Goal: Information Seeking & Learning: Check status

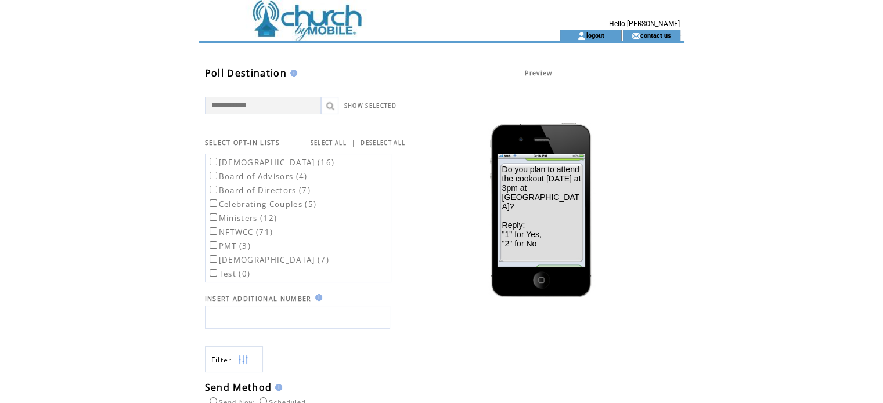
click at [595, 37] on link "logout" at bounding box center [595, 35] width 18 height 8
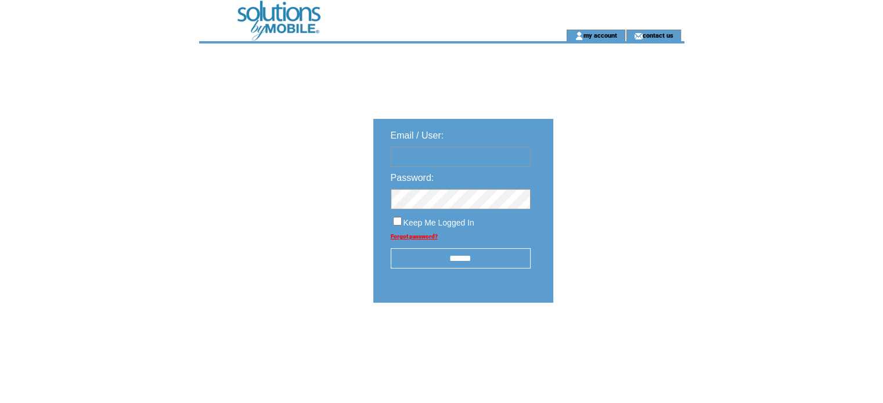
type input "**********"
click at [479, 255] on input "******" at bounding box center [461, 258] width 140 height 20
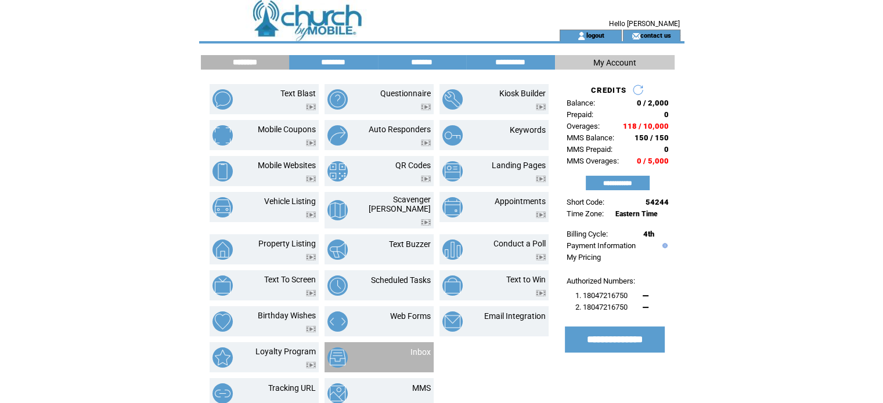
click at [422, 357] on div at bounding box center [420, 359] width 20 height 4
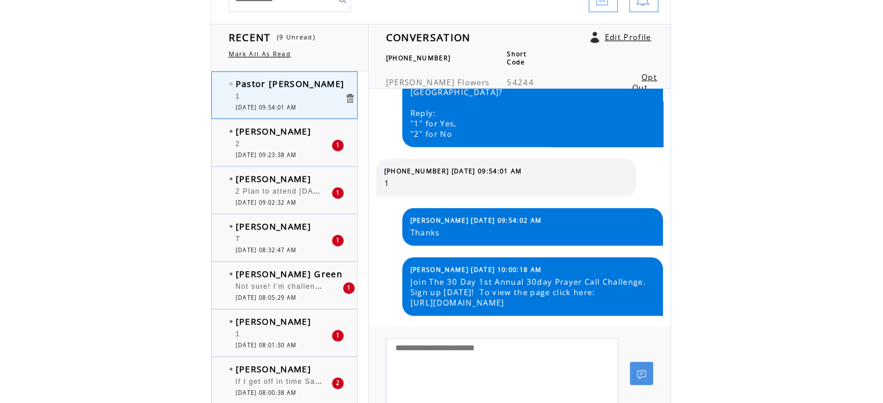
scroll to position [3523, 0]
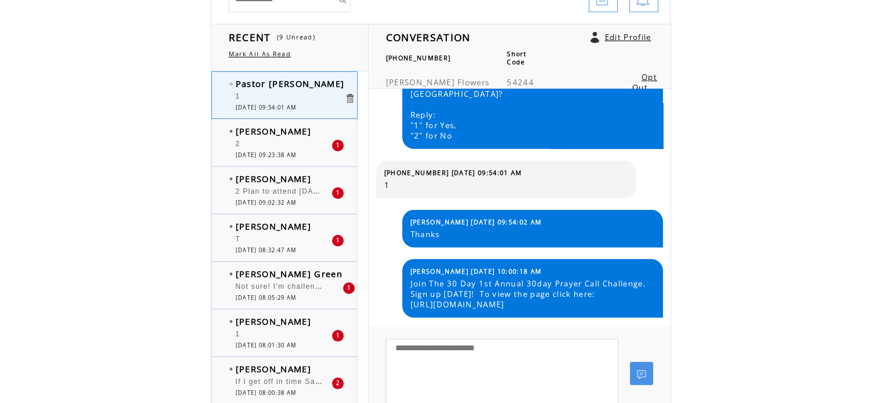
click at [277, 55] on link "Mark All As Read" at bounding box center [260, 54] width 62 height 8
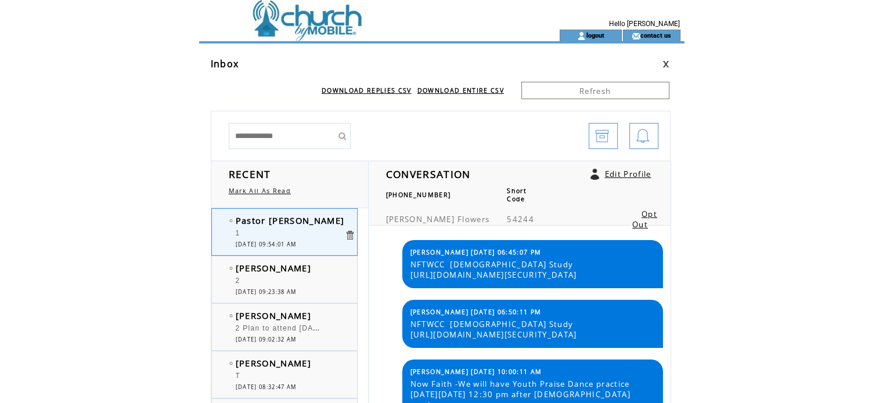
scroll to position [3682, 0]
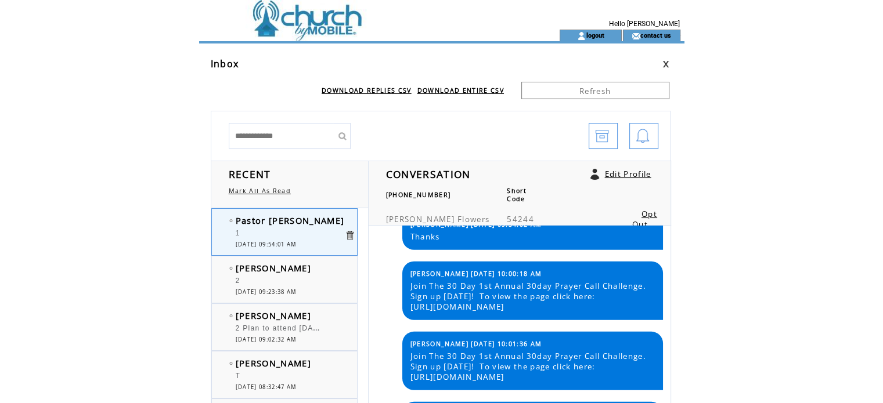
click at [664, 63] on link at bounding box center [665, 64] width 7 height 8
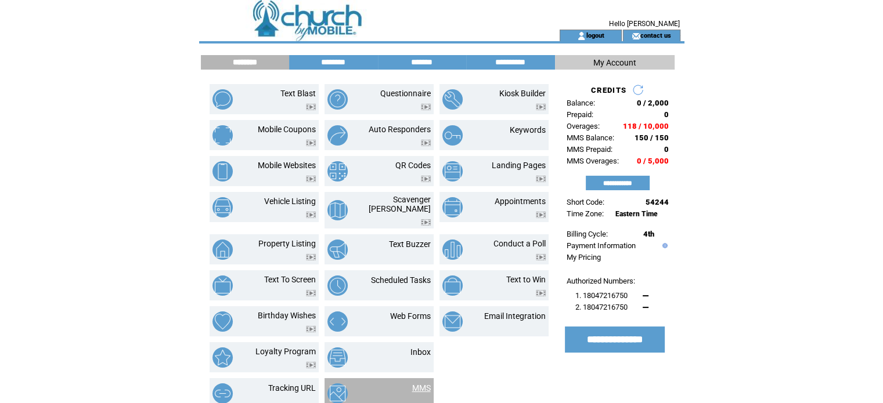
click at [422, 384] on link "MMS" at bounding box center [421, 388] width 19 height 9
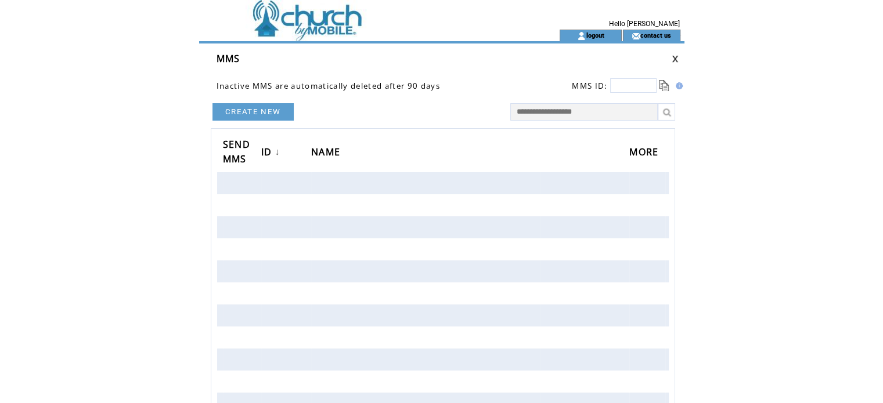
click at [674, 60] on link at bounding box center [675, 59] width 7 height 8
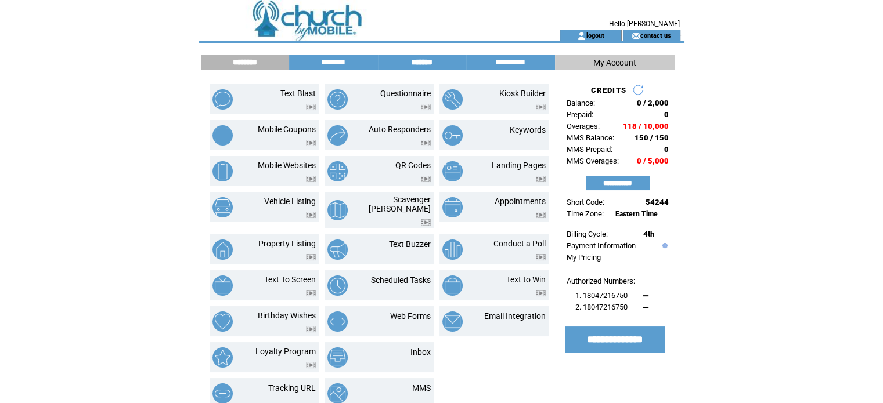
click at [411, 61] on input "*******" at bounding box center [421, 62] width 87 height 10
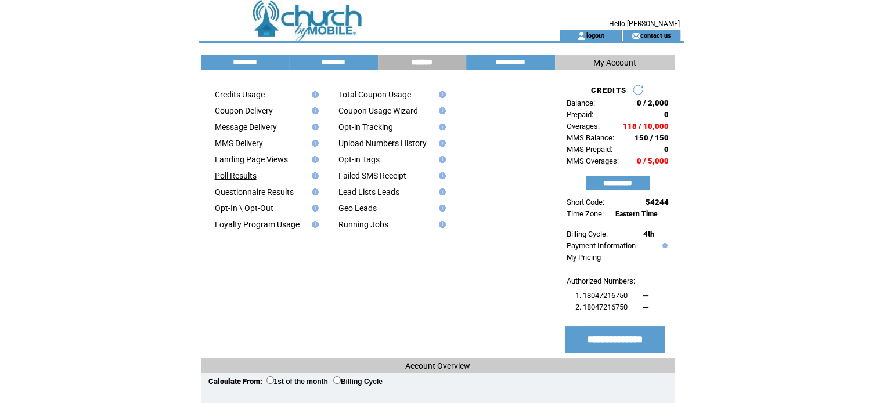
click at [247, 181] on link "Poll Results" at bounding box center [236, 175] width 42 height 9
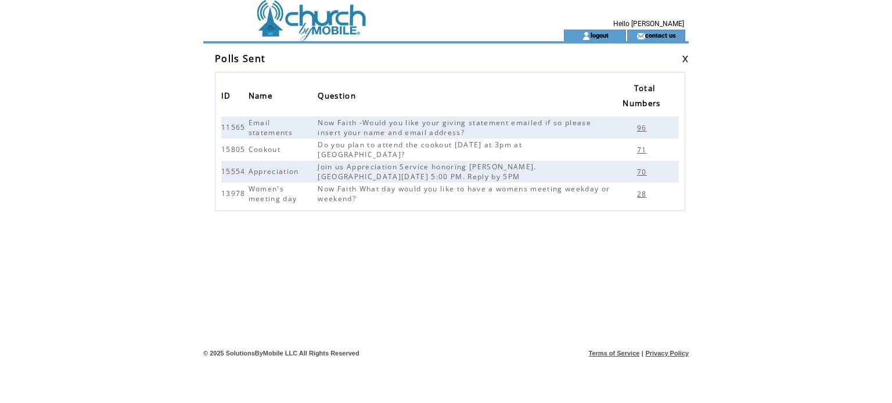
click at [644, 151] on span "71" at bounding box center [643, 150] width 13 height 10
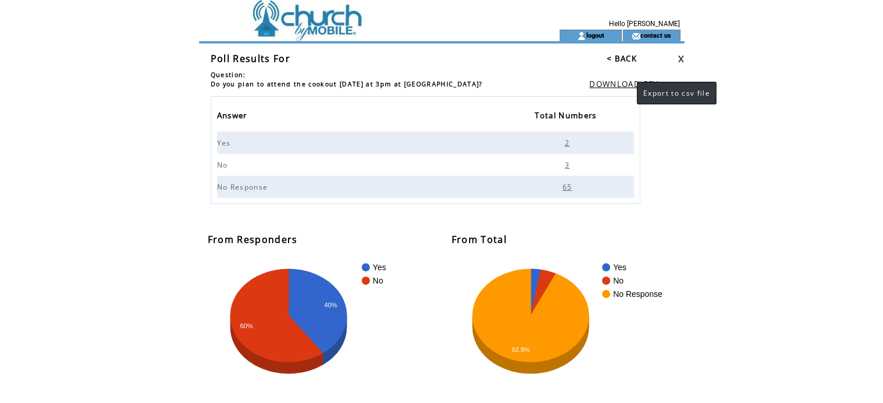
click at [625, 84] on link "DOWNLOAD CSV" at bounding box center [623, 84] width 69 height 10
click at [657, 279] on rect "A chart." at bounding box center [634, 281] width 65 height 8
click at [401, 373] on rect "A chart." at bounding box center [327, 330] width 238 height 145
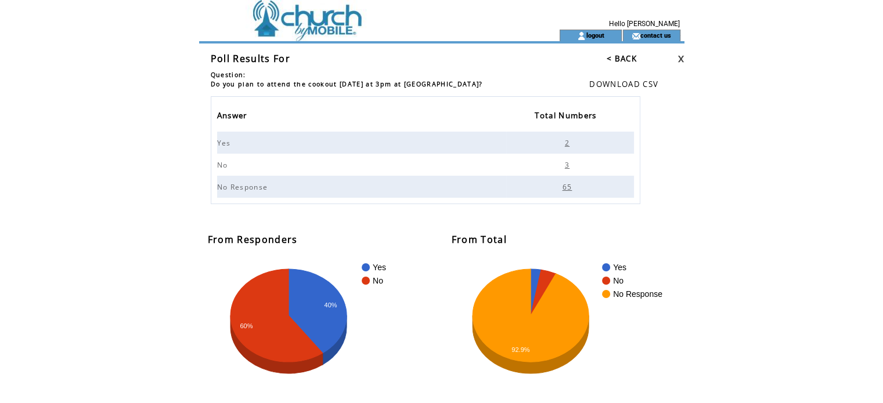
click at [659, 60] on td at bounding box center [661, 58] width 48 height 13
click at [681, 59] on link at bounding box center [680, 59] width 7 height 8
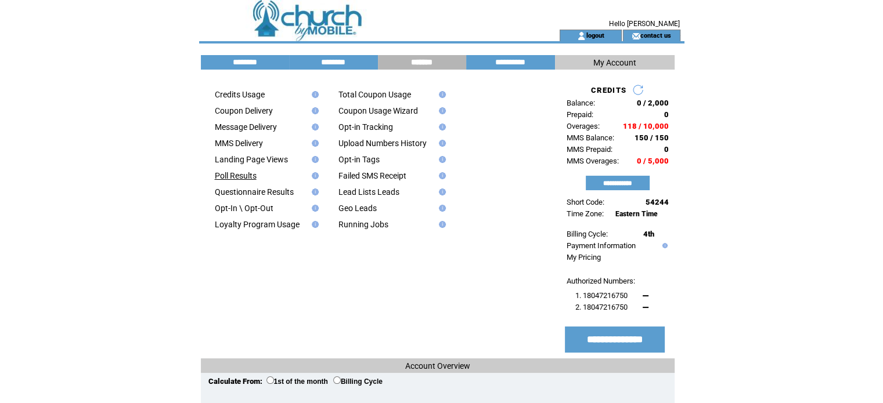
click at [230, 178] on link "Poll Results" at bounding box center [236, 175] width 42 height 9
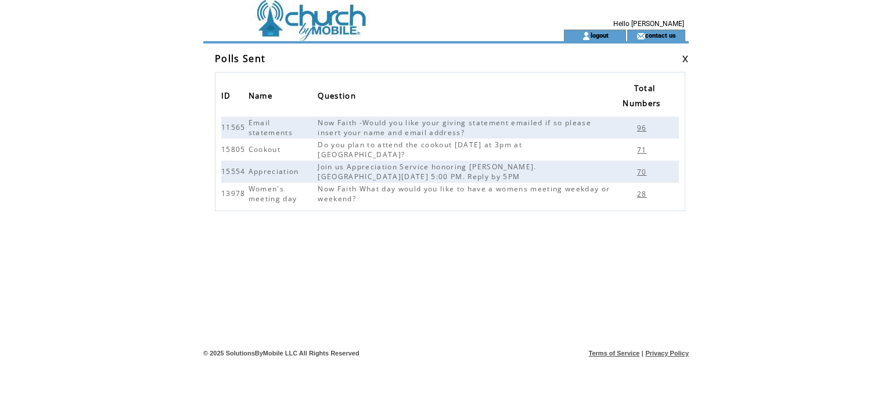
click at [640, 174] on span "70" at bounding box center [643, 172] width 13 height 10
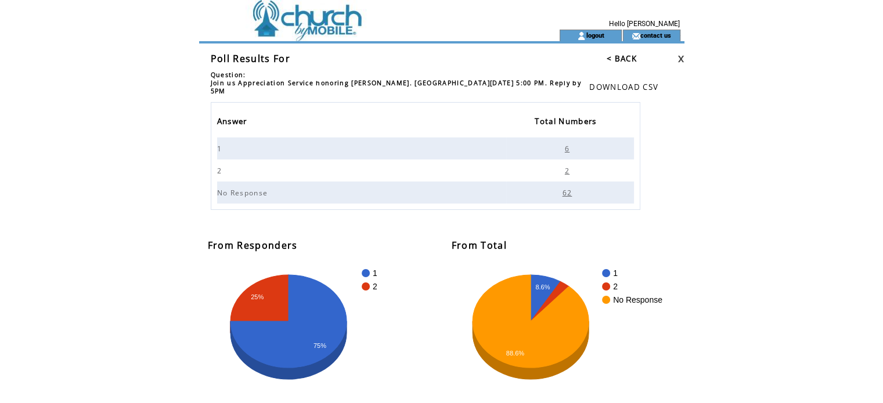
click at [640, 174] on div "Answer Total Numbers 1 6 2 2 No Response 62 From [GEOGRAPHIC_DATA] From Total 1…" at bounding box center [446, 269] width 477 height 335
click at [568, 153] on span "6" at bounding box center [569, 149] width 8 height 10
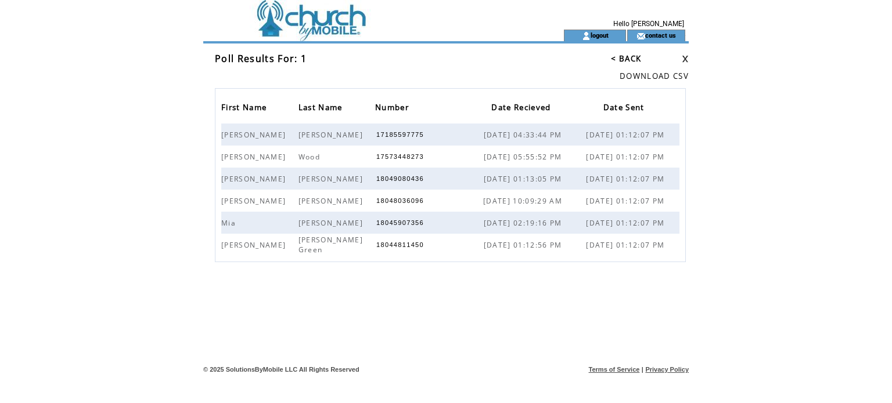
click at [688, 58] on link at bounding box center [684, 59] width 7 height 8
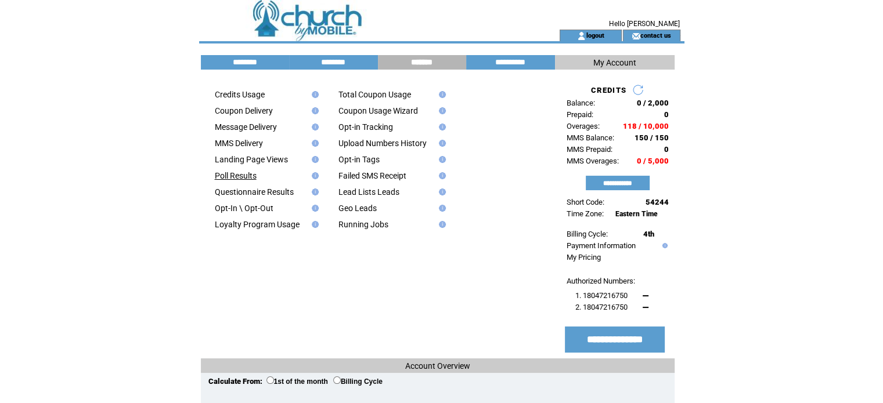
click at [239, 179] on link "Poll Results" at bounding box center [236, 175] width 42 height 9
